Goal: Task Accomplishment & Management: Manage account settings

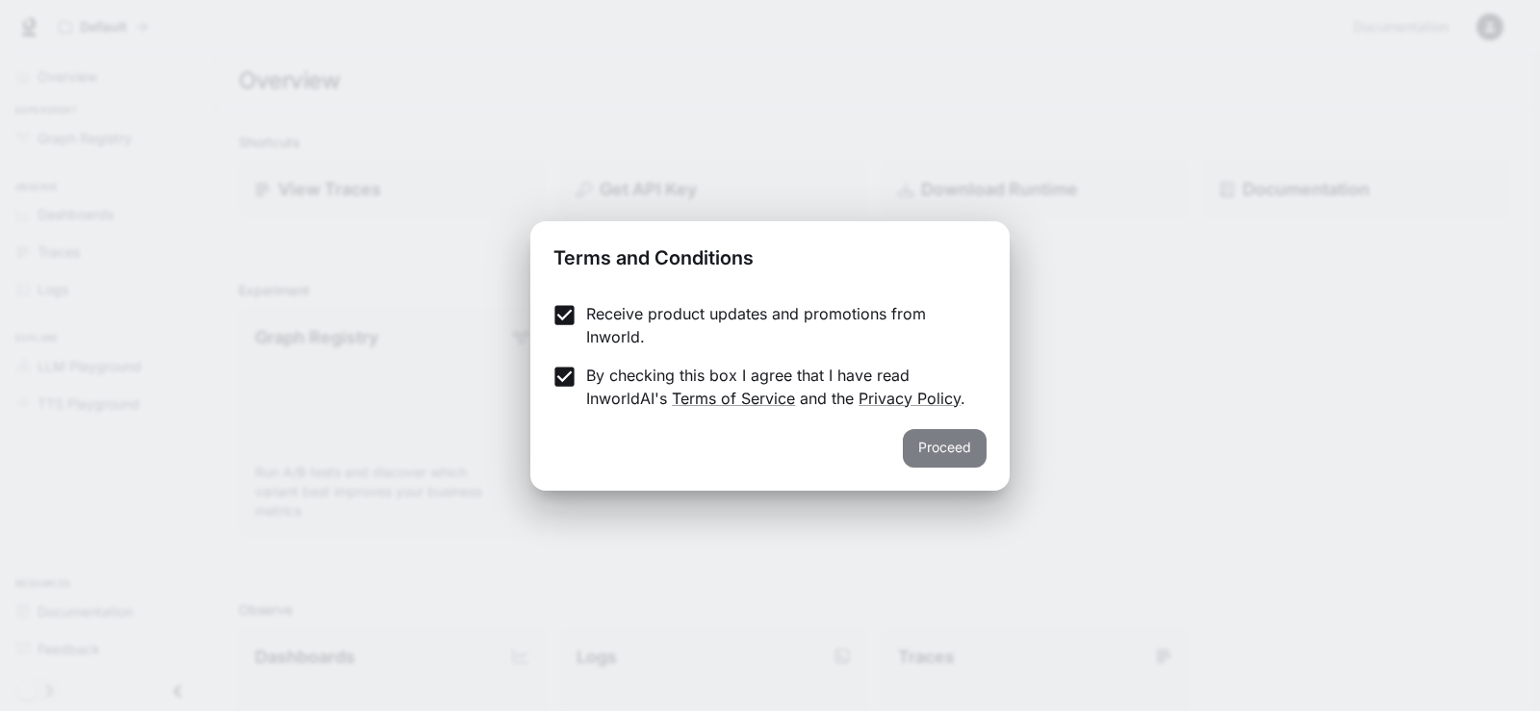
click at [927, 447] on button "Proceed" at bounding box center [945, 448] width 84 height 38
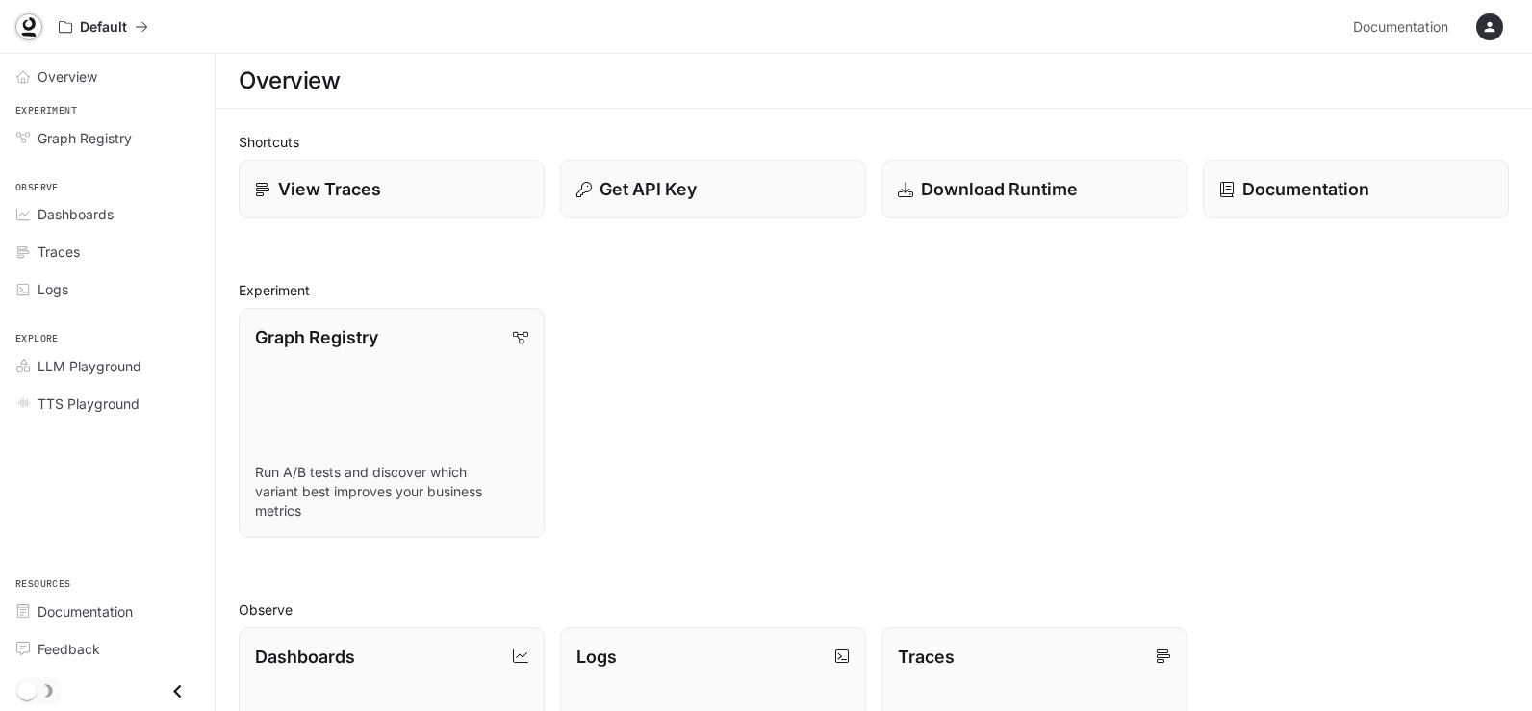
click at [20, 31] on icon at bounding box center [28, 26] width 19 height 19
click at [64, 79] on span "Overview" at bounding box center [68, 76] width 60 height 20
click at [25, 77] on icon "Overview" at bounding box center [22, 76] width 13 height 13
click at [293, 653] on p "Dashboards" at bounding box center [304, 655] width 101 height 26
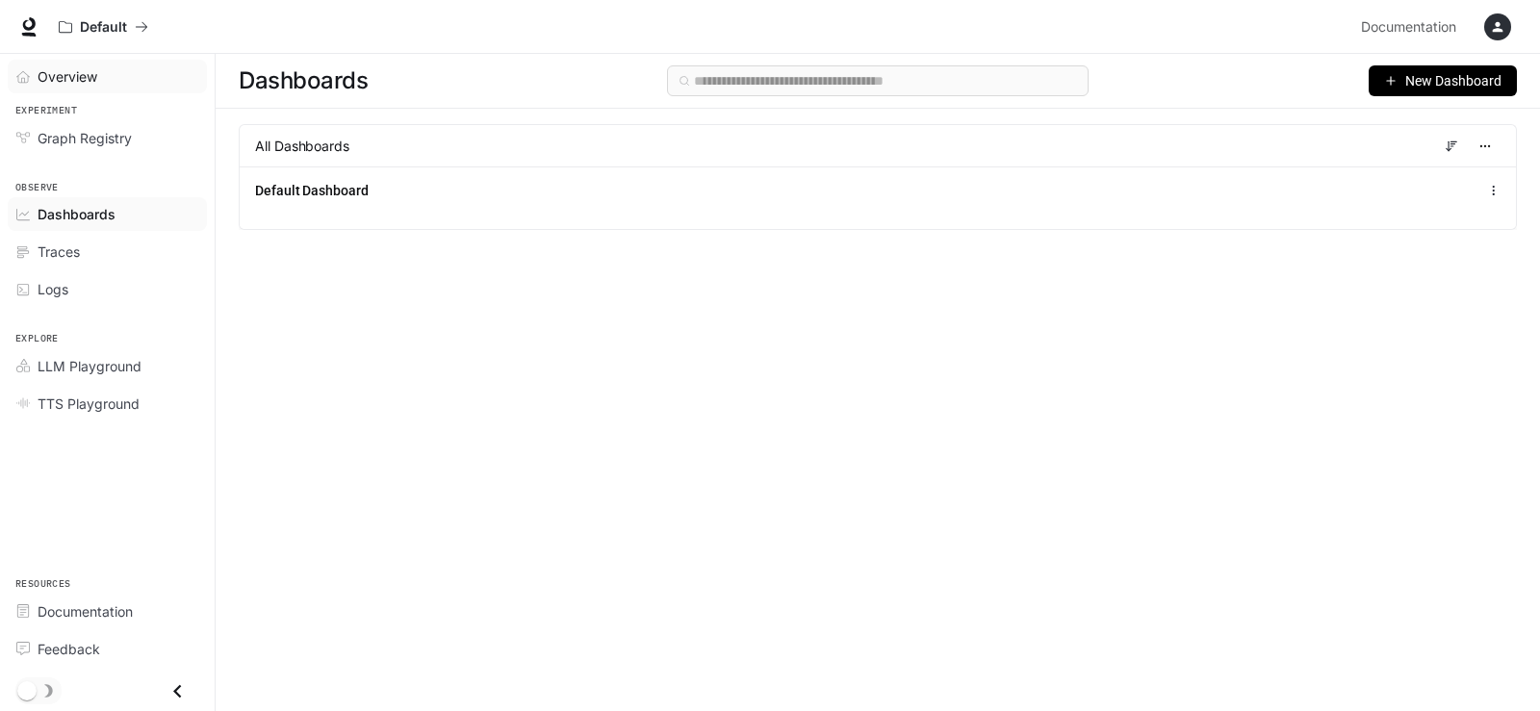
click at [73, 82] on span "Overview" at bounding box center [68, 76] width 60 height 20
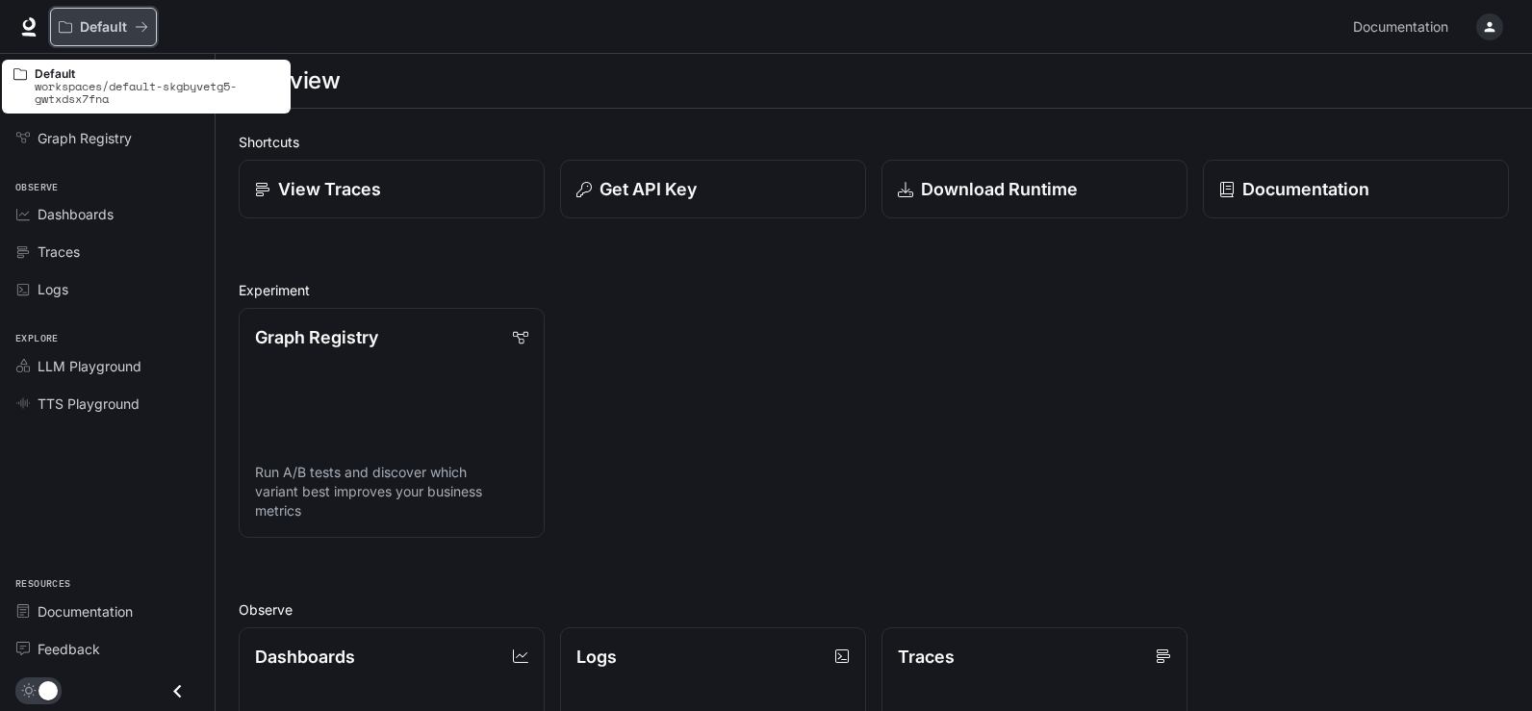
click at [123, 23] on p "Default" at bounding box center [103, 27] width 47 height 16
click at [97, 25] on p "Default" at bounding box center [103, 27] width 47 height 16
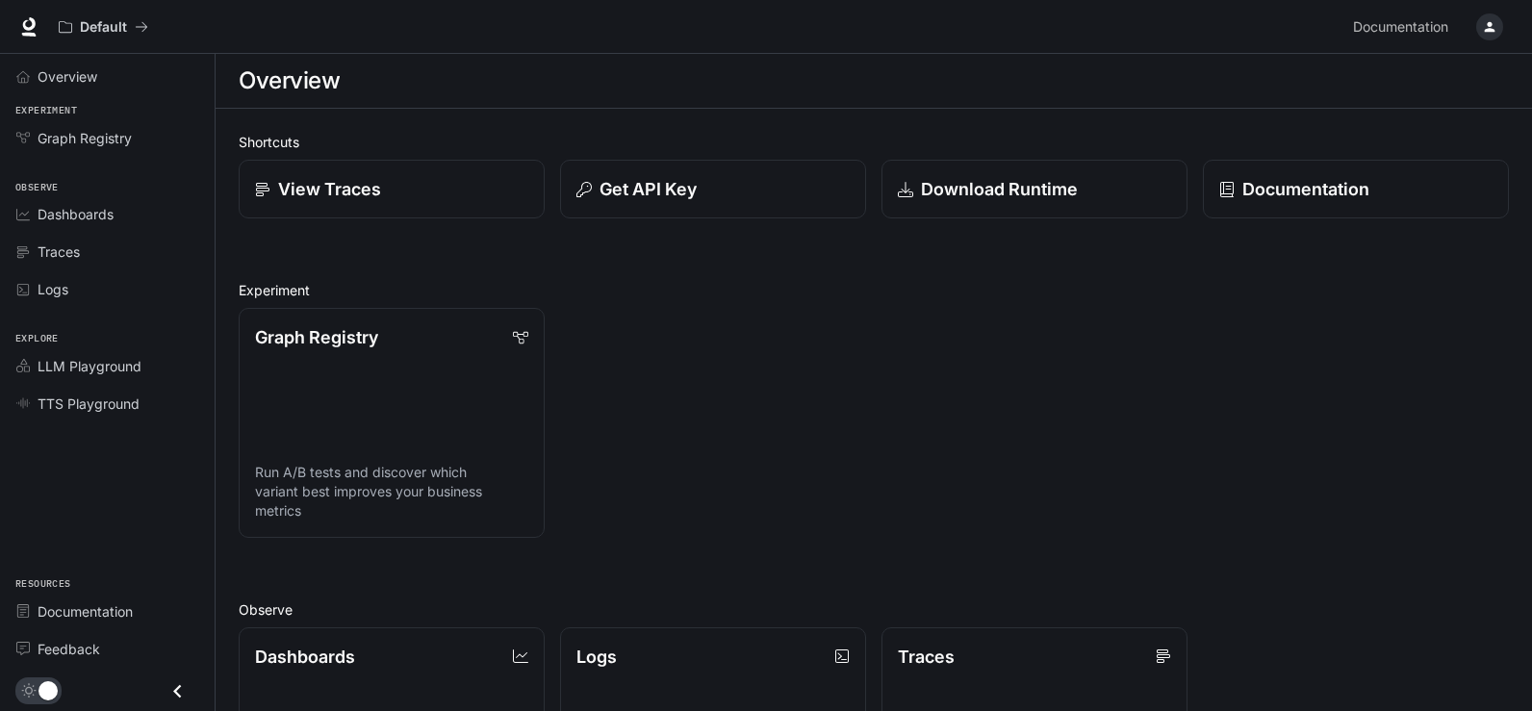
click at [1490, 33] on icon "button" at bounding box center [1489, 26] width 15 height 15
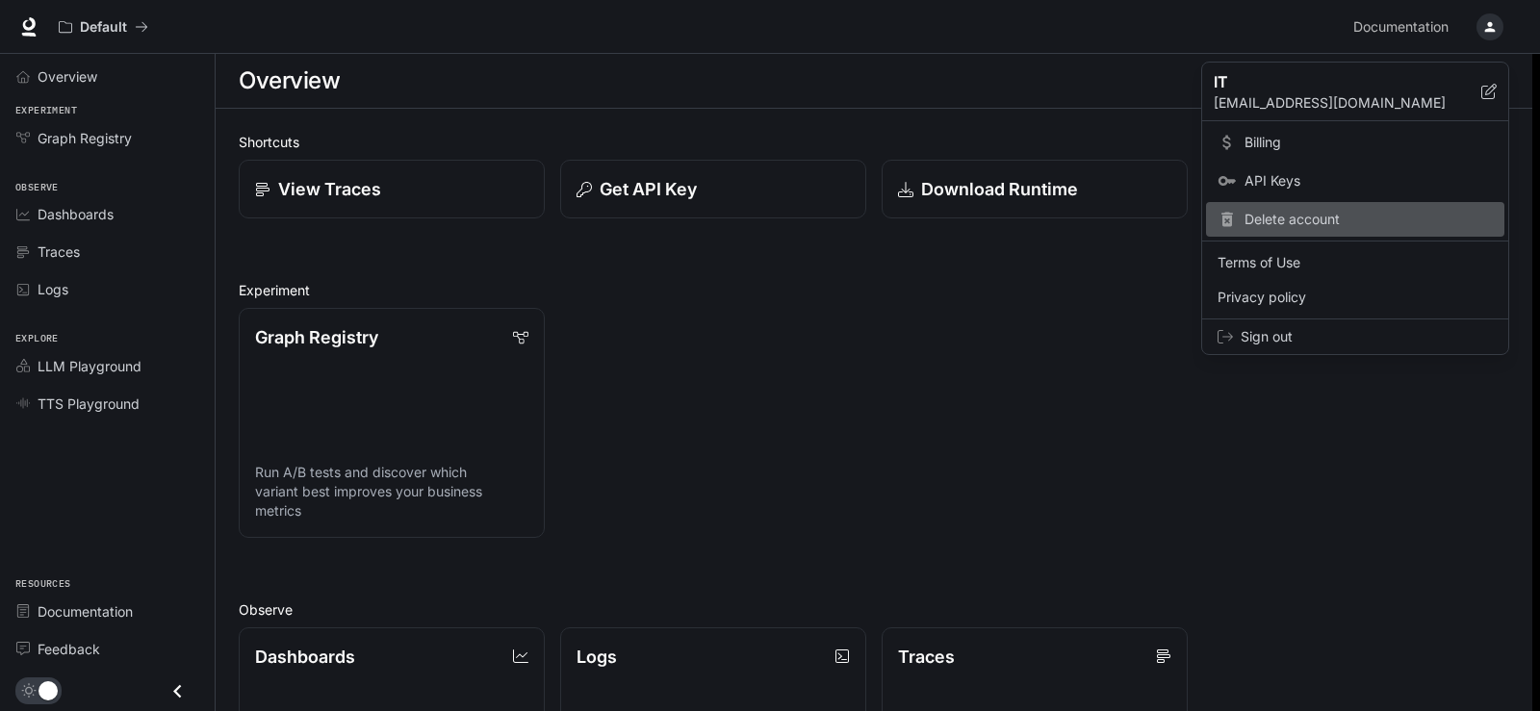
click at [1236, 222] on icon at bounding box center [1226, 219] width 19 height 19
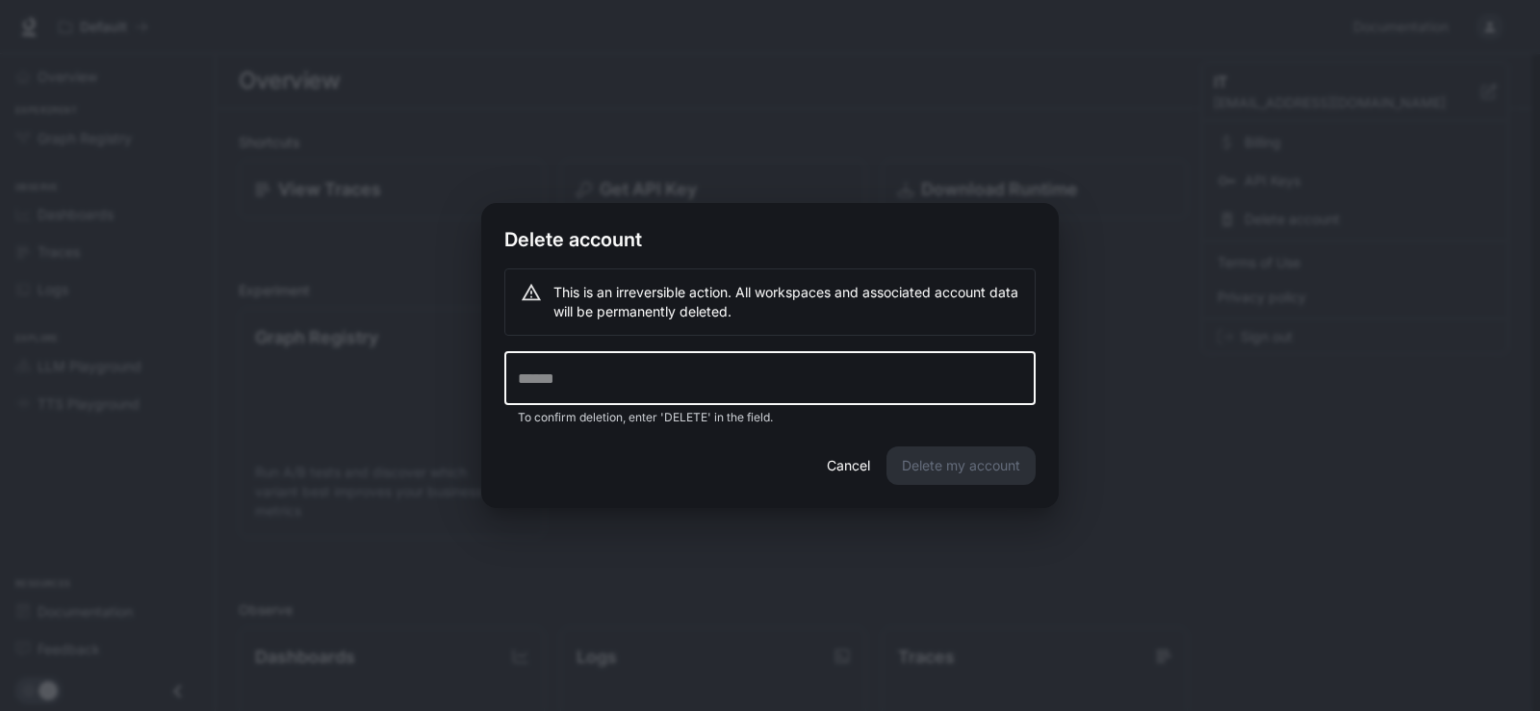
click at [549, 383] on input "text" at bounding box center [769, 378] width 531 height 54
type input "******"
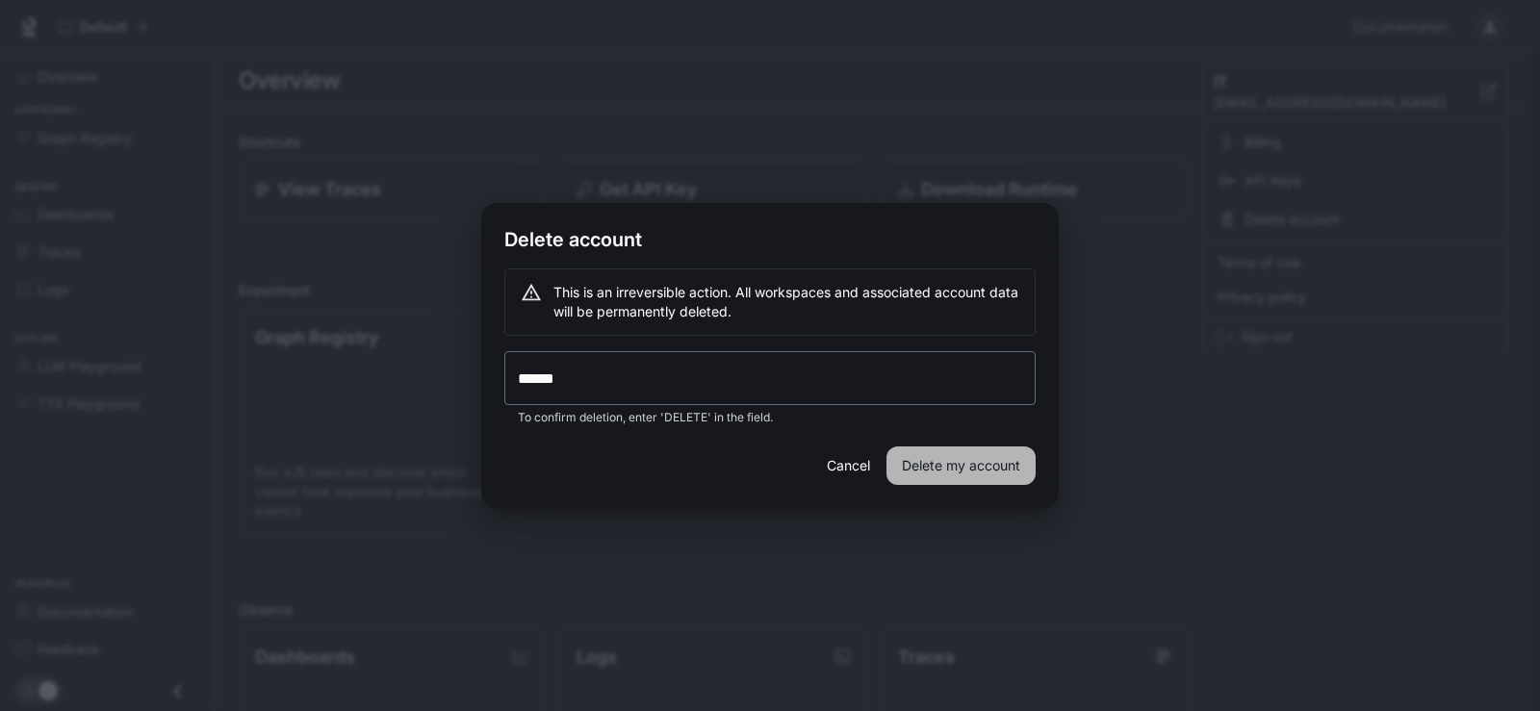
click at [938, 474] on button "Delete my account" at bounding box center [960, 465] width 149 height 38
